Goal: Task Accomplishment & Management: Manage account settings

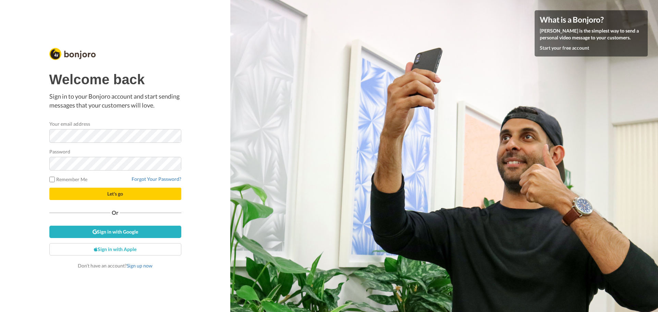
drag, startPoint x: 15, startPoint y: 181, endPoint x: 48, endPoint y: 154, distance: 42.3
click at [15, 181] on div "Welcome back Sign in to your Bonjoro account and start sending messages that yo…" at bounding box center [115, 156] width 230 height 312
click at [115, 192] on span "Let's go" at bounding box center [115, 194] width 16 height 6
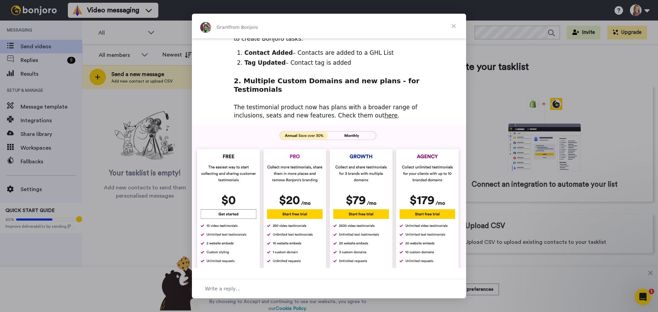
scroll to position [206, 0]
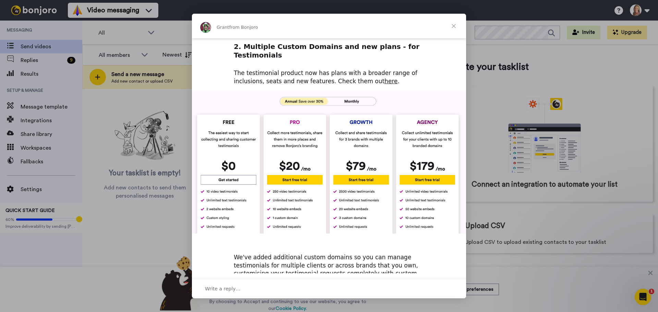
click at [454, 24] on span "Close" at bounding box center [454, 26] width 25 height 25
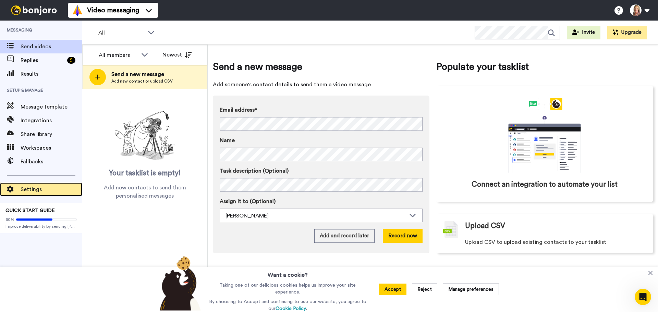
click at [31, 188] on span "Settings" at bounding box center [52, 189] width 62 height 8
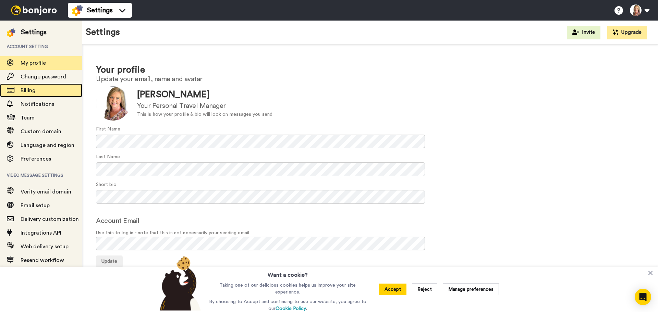
click at [26, 89] on span "Billing" at bounding box center [28, 90] width 15 height 5
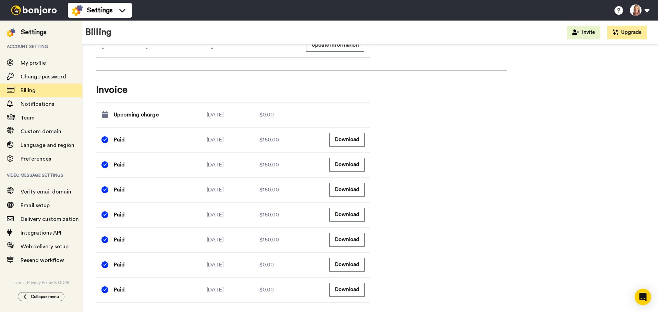
scroll to position [234, 0]
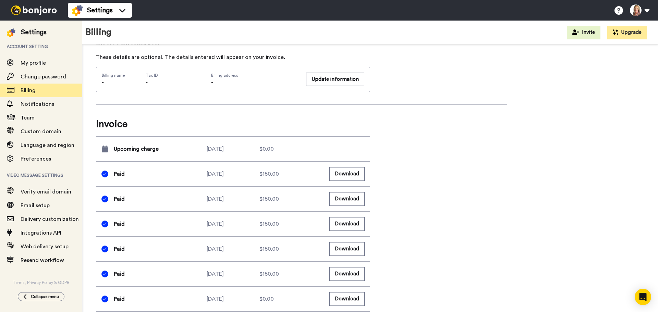
click at [133, 148] on span "Upcoming charge" at bounding box center [136, 149] width 45 height 8
click at [184, 150] on div "Upcoming charge" at bounding box center [153, 149] width 105 height 14
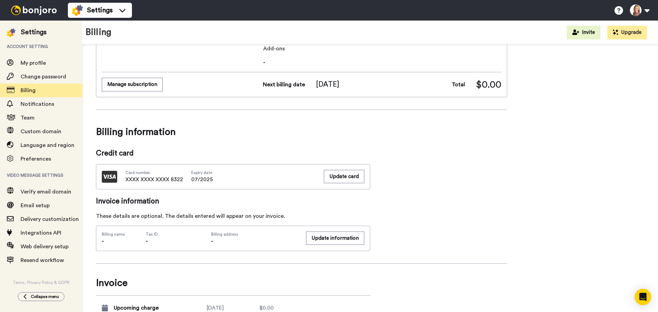
scroll to position [0, 0]
